Goal: Transaction & Acquisition: Purchase product/service

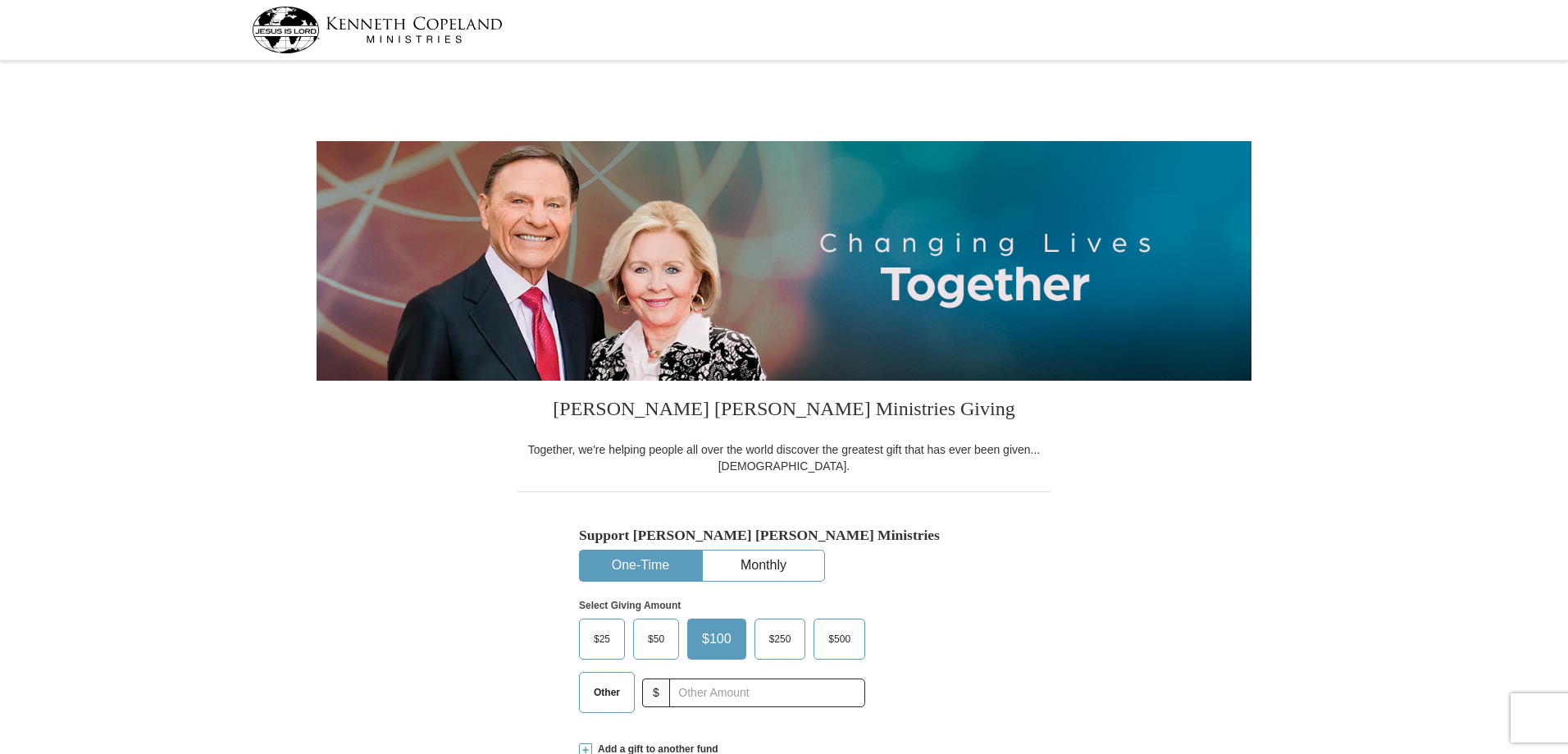
select select "NC"
click at [639, 563] on button "One-Time" at bounding box center [640, 565] width 121 height 31
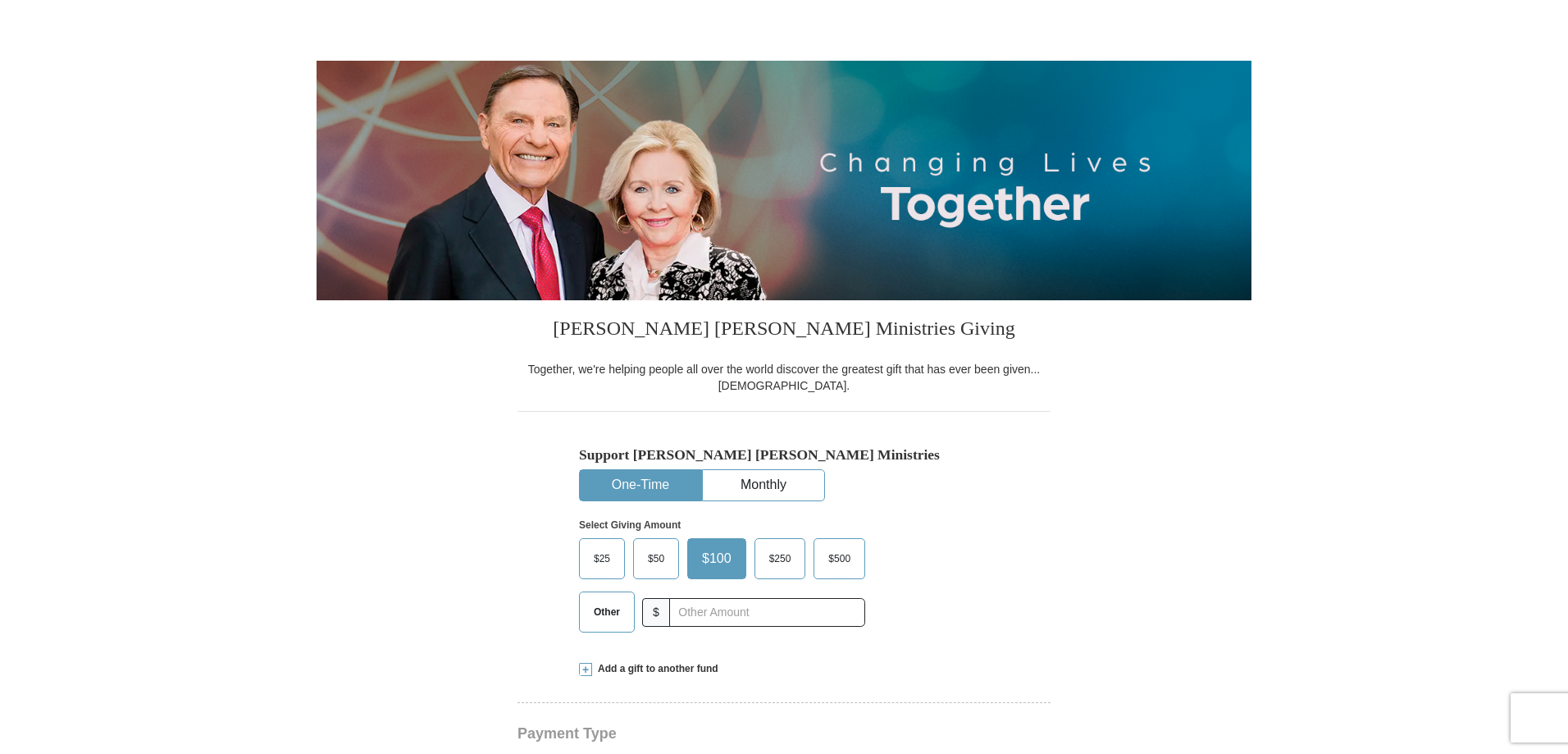
scroll to position [82, 0]
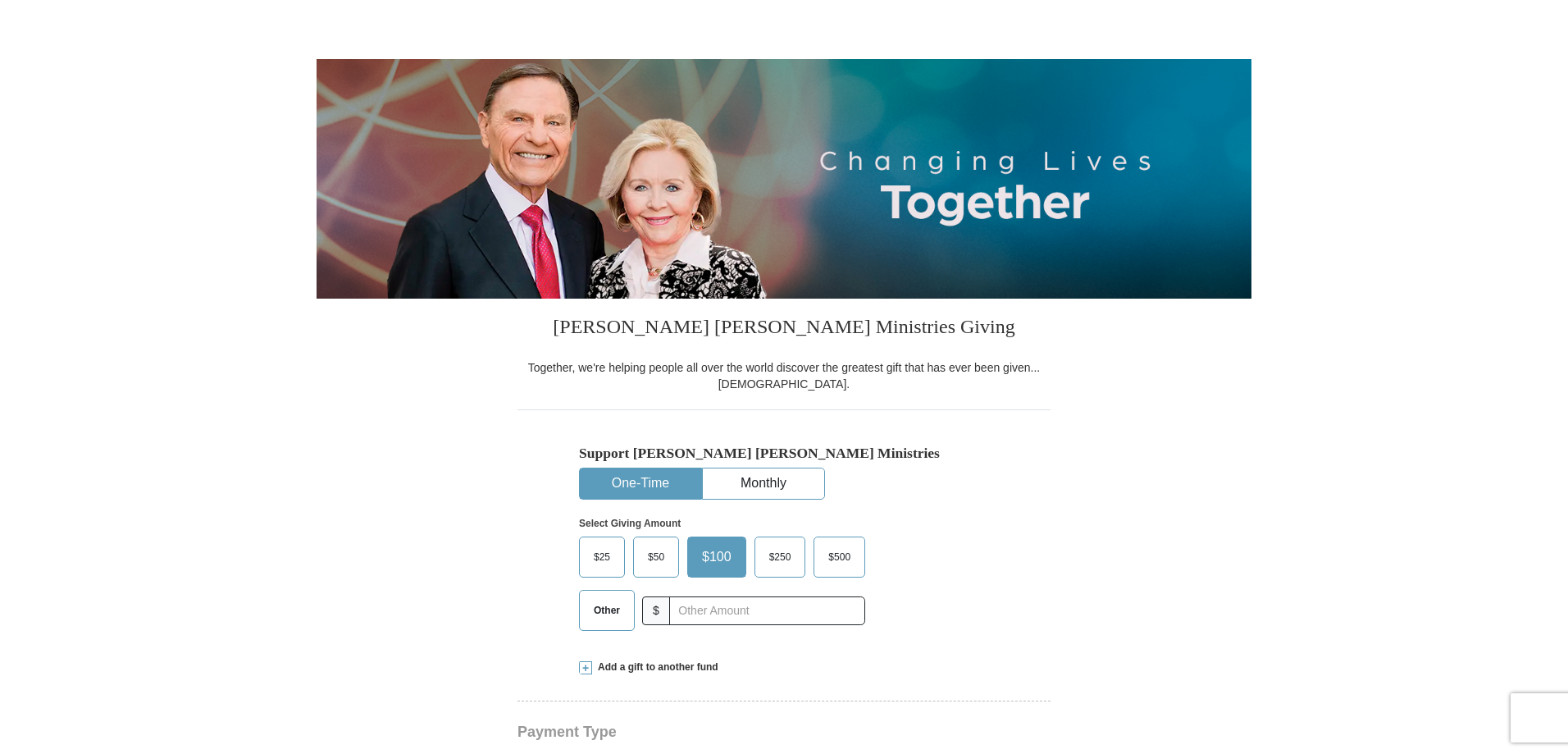
click at [583, 670] on span at bounding box center [586, 667] width 13 height 13
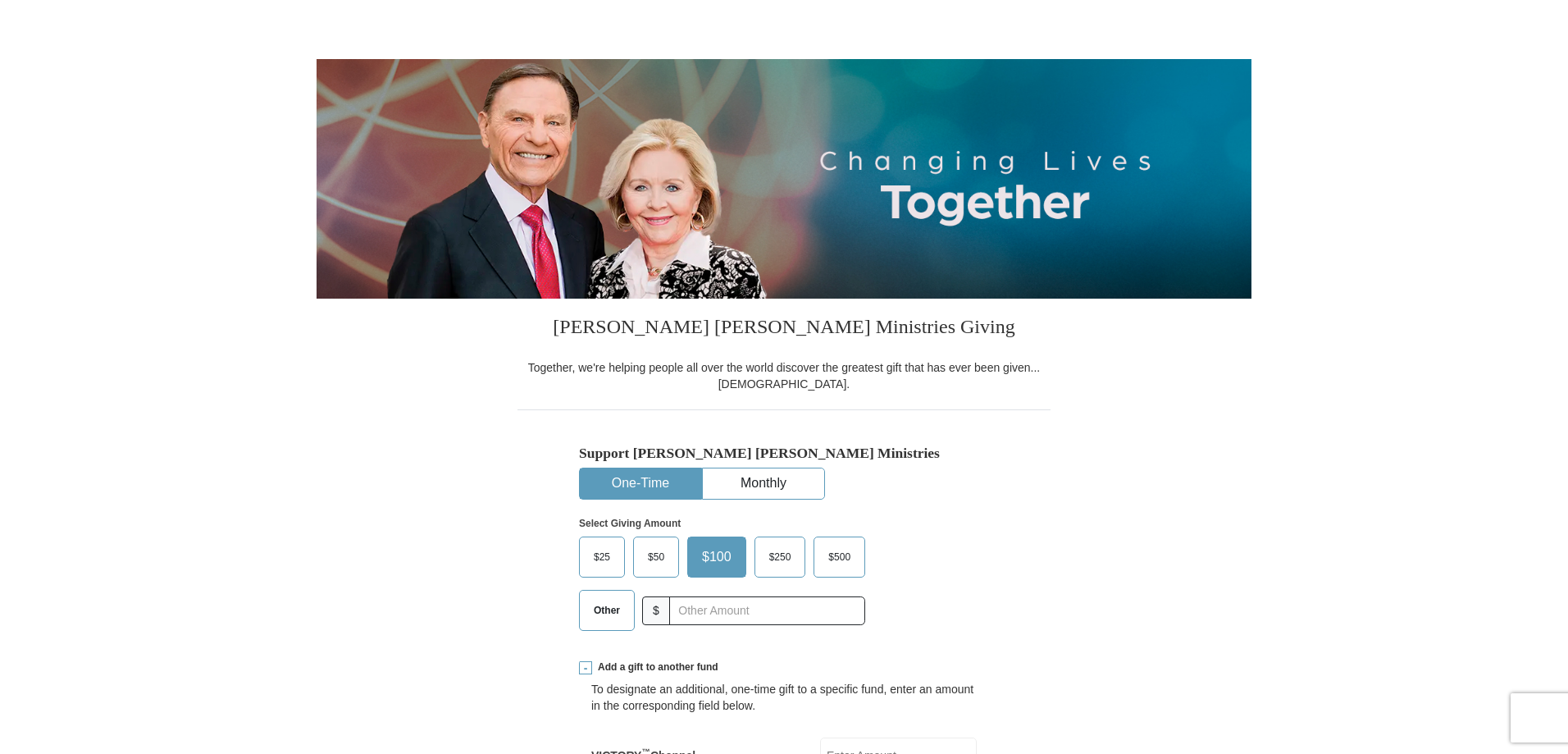
scroll to position [410, 0]
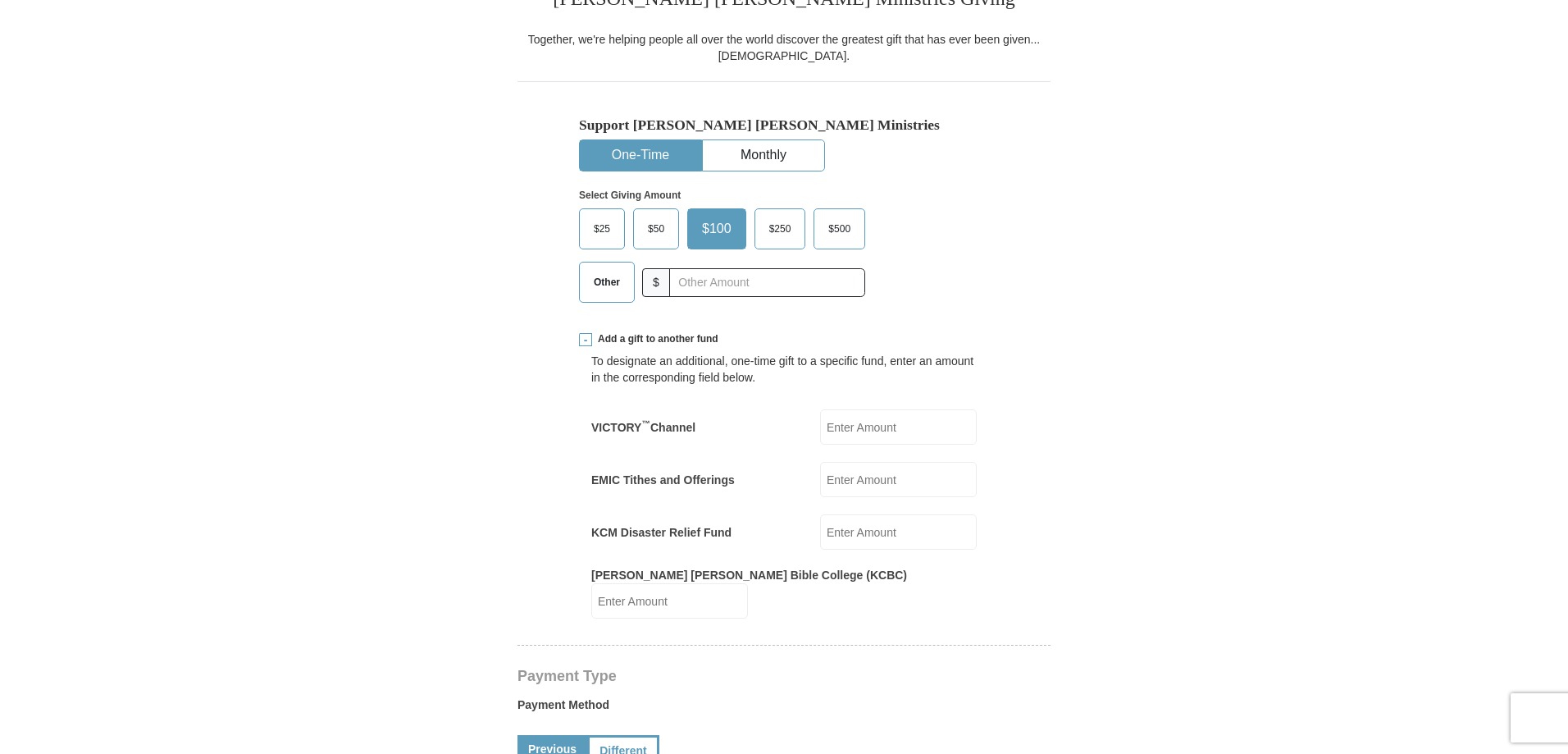
click at [887, 432] on input "VICTORY ™ Channel" at bounding box center [897, 426] width 156 height 35
type input "10.00"
click at [915, 479] on input "EMIC Tithes and Offerings" at bounding box center [897, 479] width 156 height 35
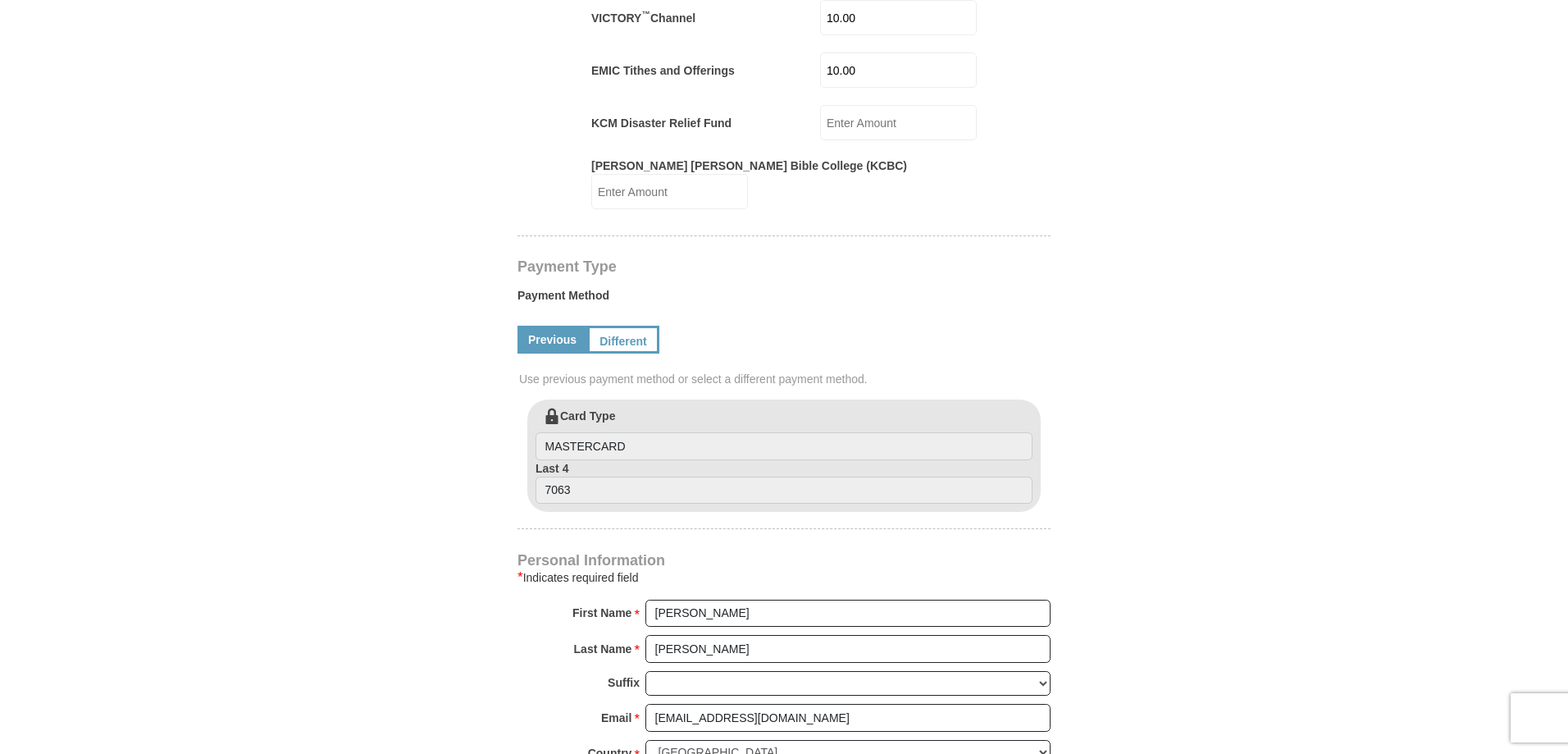
scroll to position [820, 0]
type input "10.00"
click at [633, 476] on input "7063" at bounding box center [784, 489] width 497 height 28
click at [621, 328] on link "Different" at bounding box center [622, 339] width 68 height 28
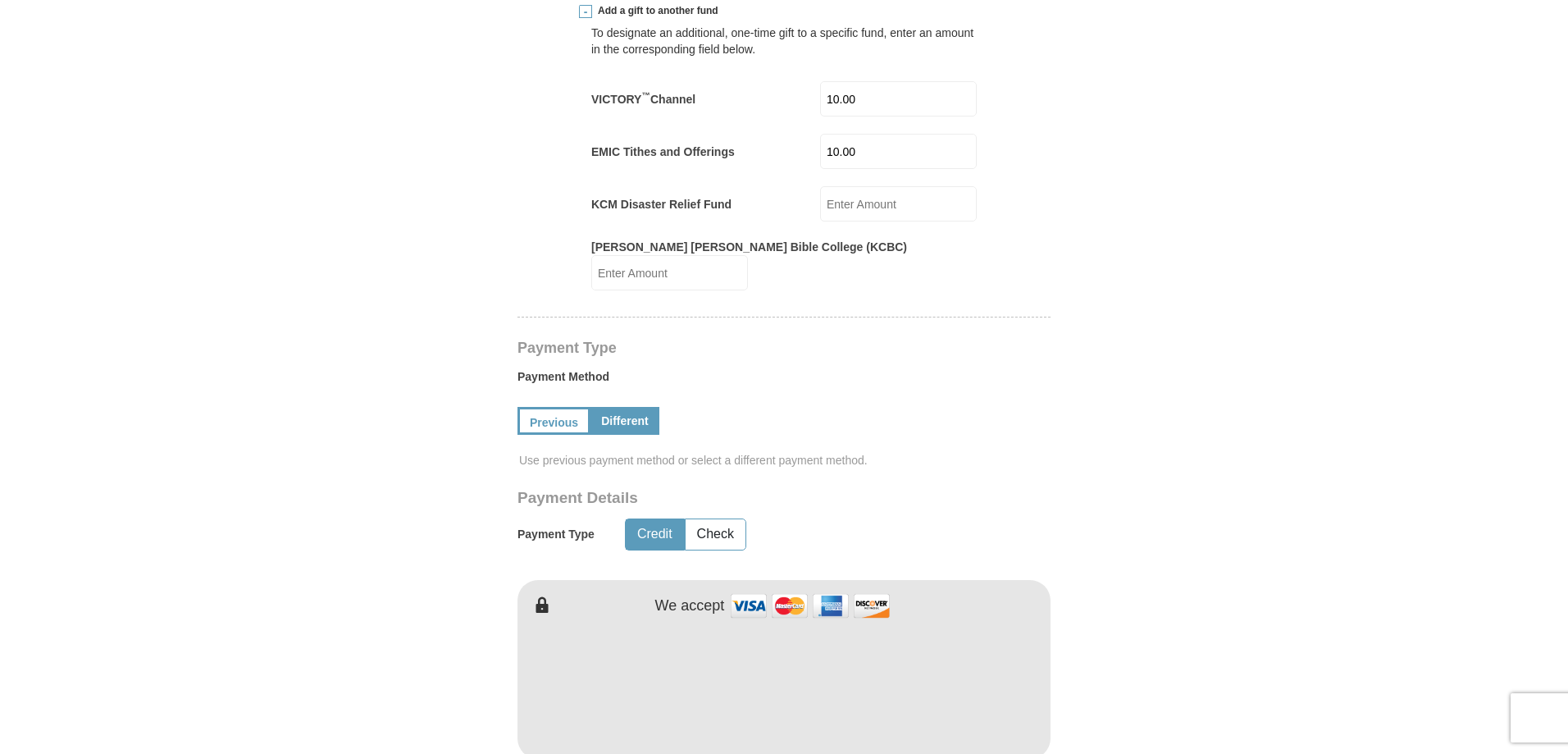
scroll to position [328, 0]
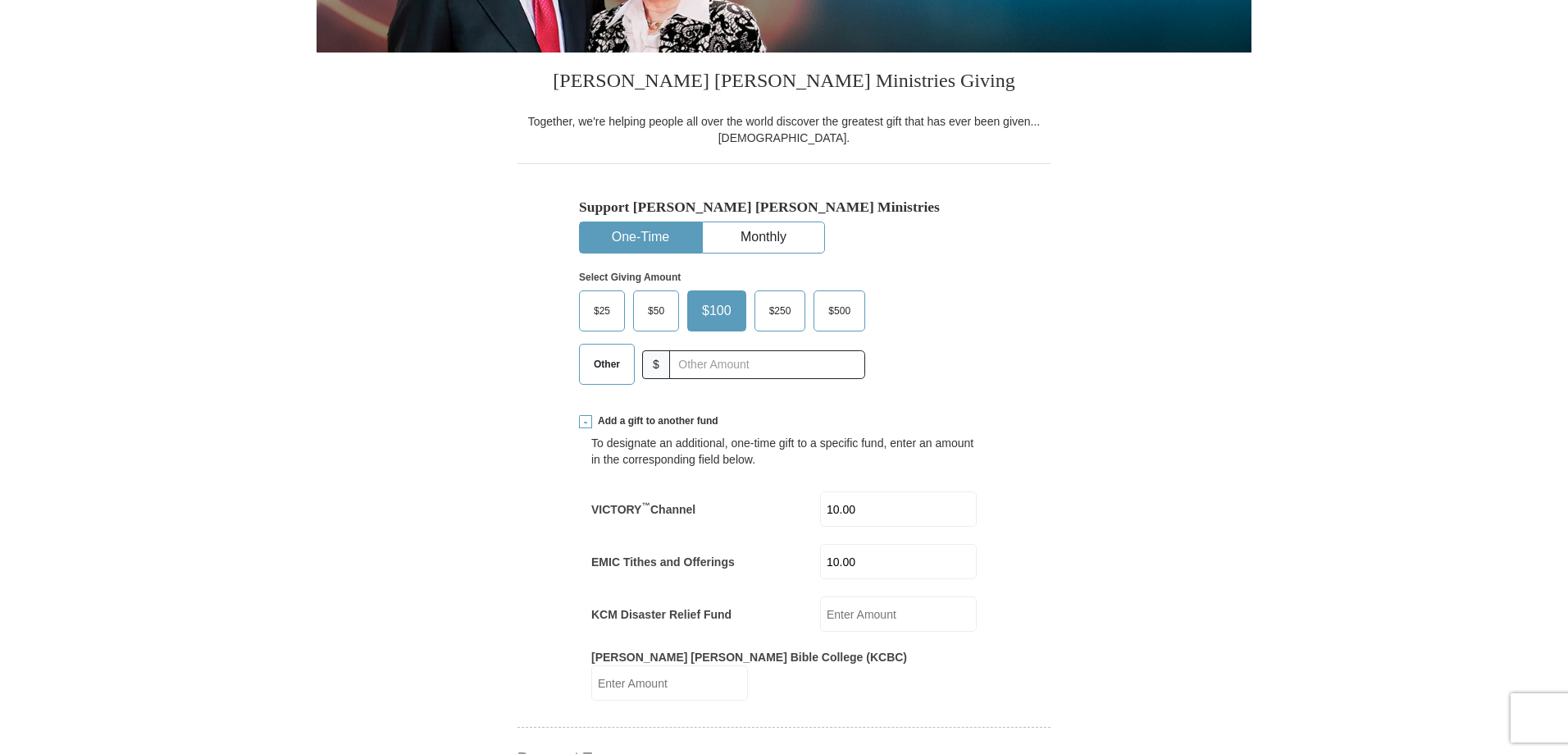
click at [603, 365] on span "Other" at bounding box center [607, 364] width 43 height 25
click at [0, 0] on input "Other" at bounding box center [0, 0] width 0 height 0
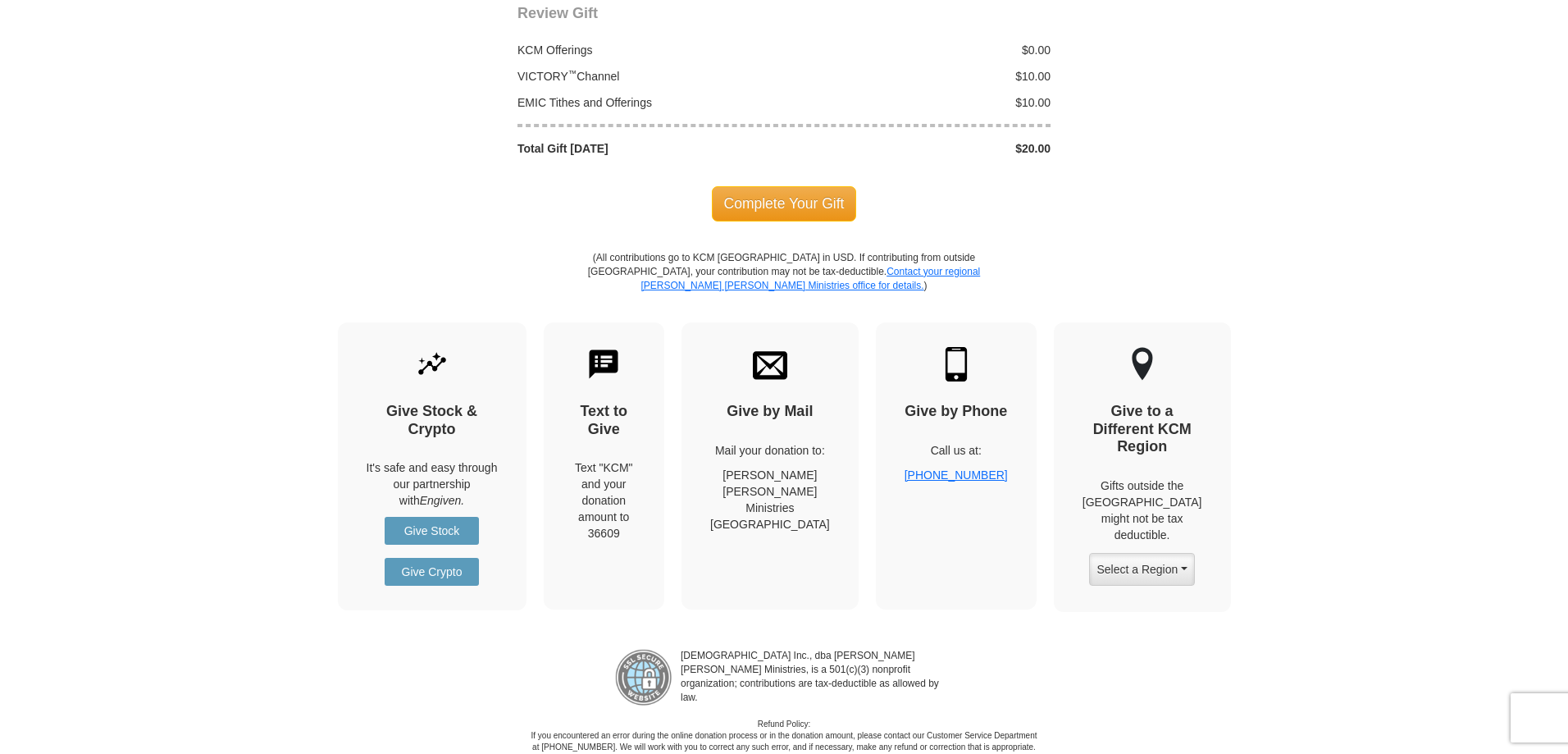
scroll to position [1804, 0]
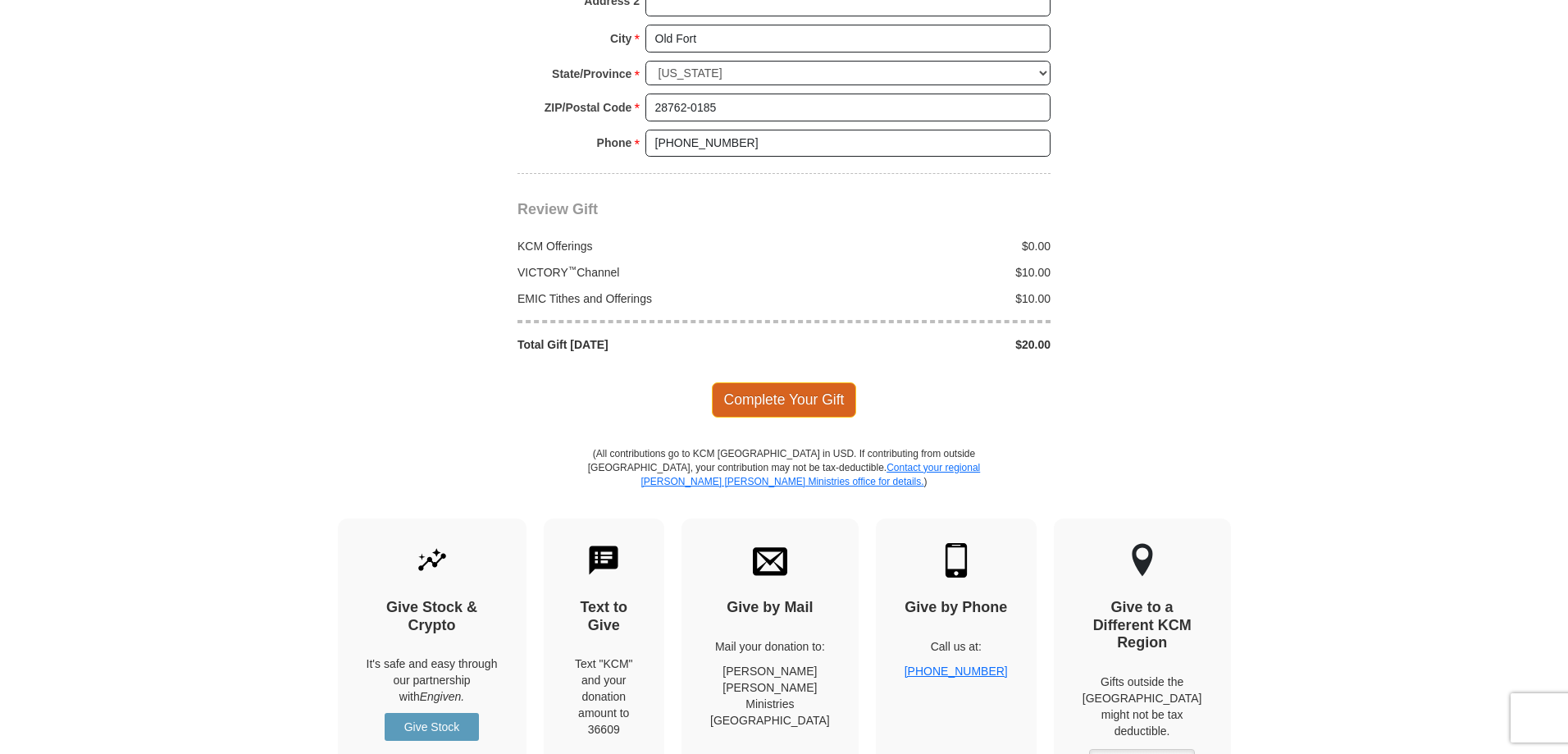
click at [759, 382] on span "Complete Your Gift" at bounding box center [784, 399] width 145 height 34
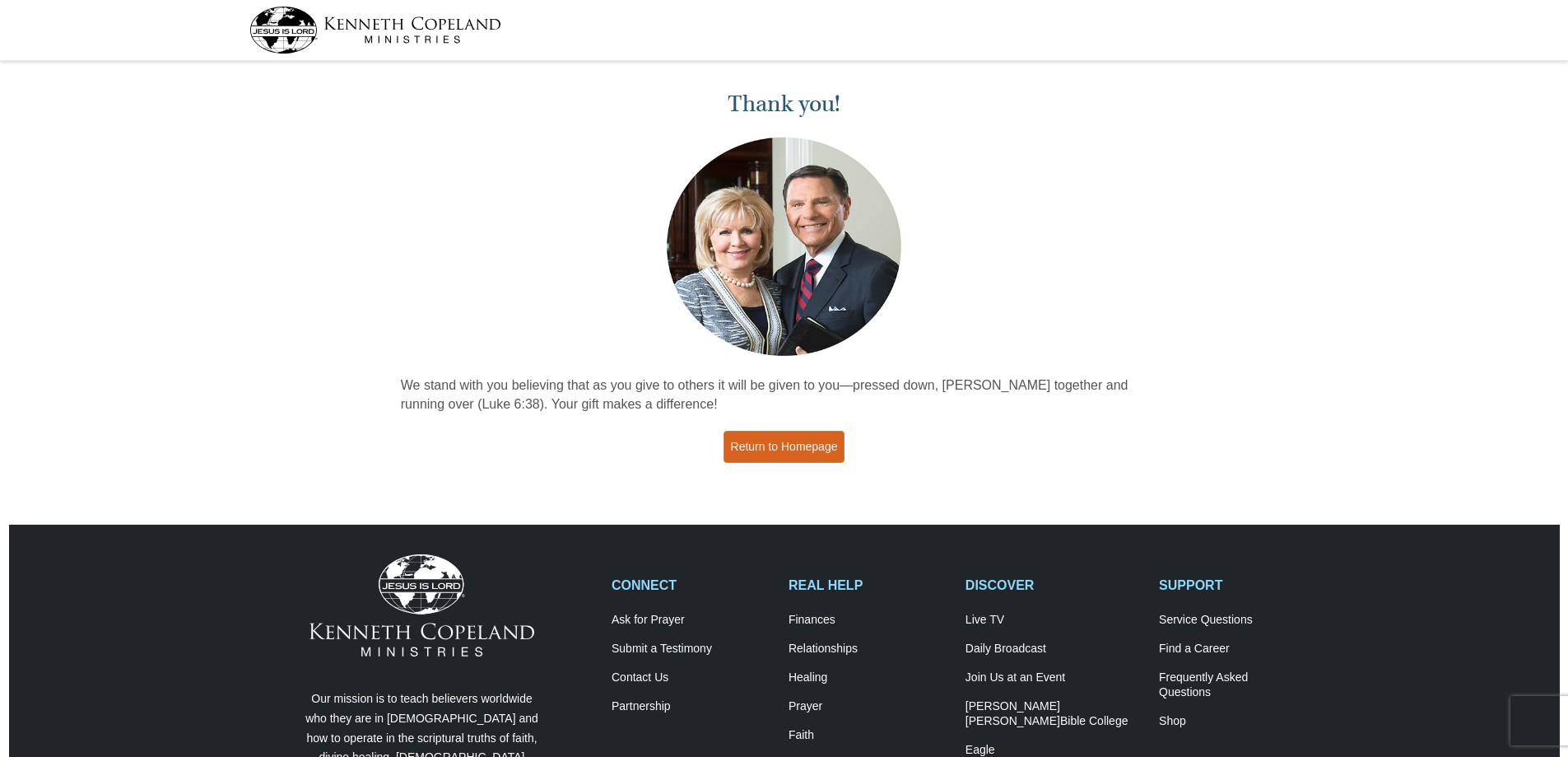
click at [780, 452] on link "Return to Homepage" at bounding box center [784, 447] width 122 height 33
